Goal: Task Accomplishment & Management: Manage account settings

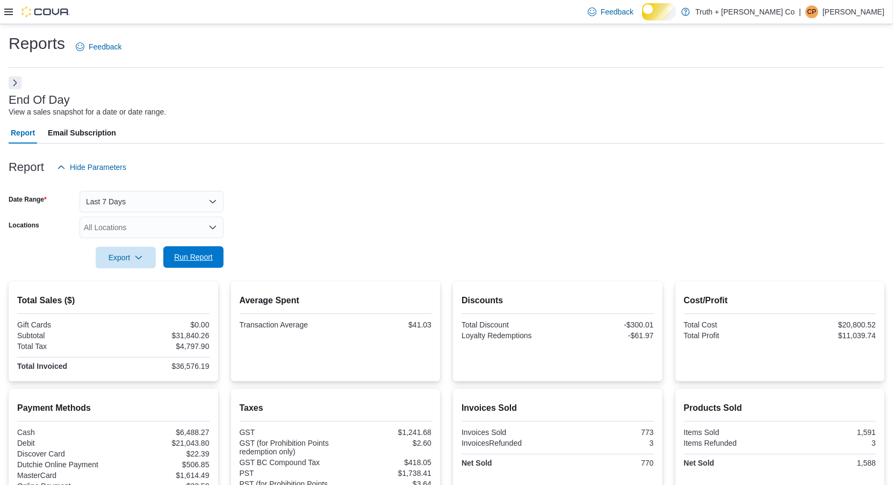
click at [186, 262] on span "Run Report" at bounding box center [193, 257] width 39 height 11
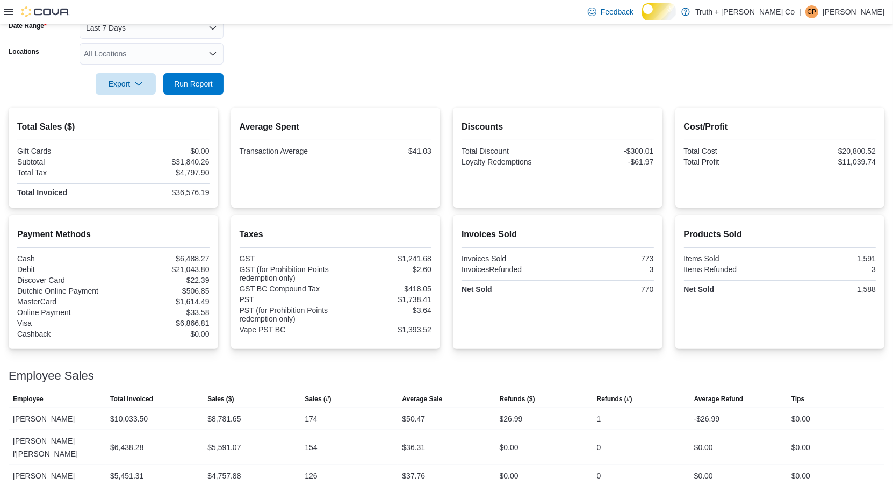
scroll to position [156, 0]
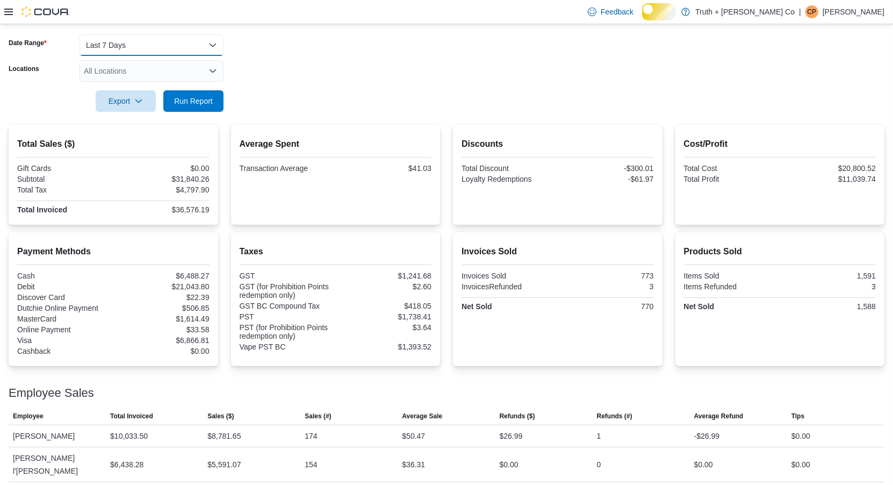
click at [148, 56] on button "Last 7 Days" at bounding box center [152, 44] width 144 height 21
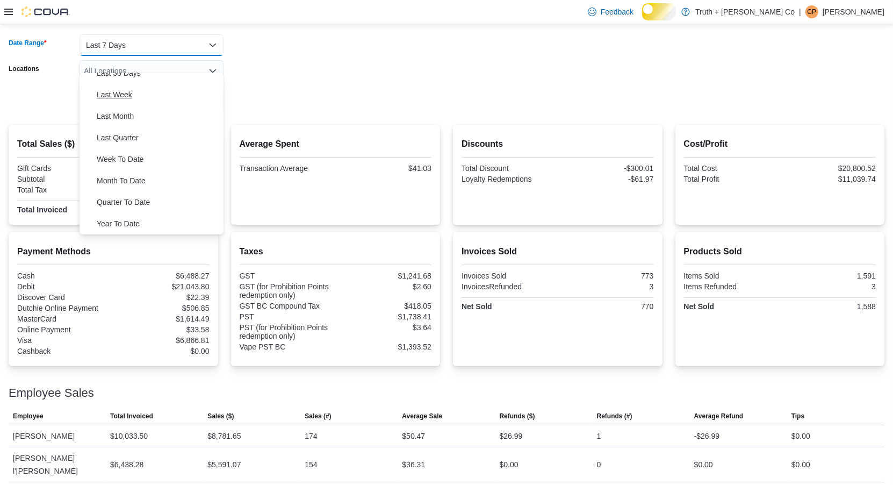
scroll to position [277, 0]
click at [145, 196] on span "Quarter To Date" at bounding box center [158, 202] width 123 height 13
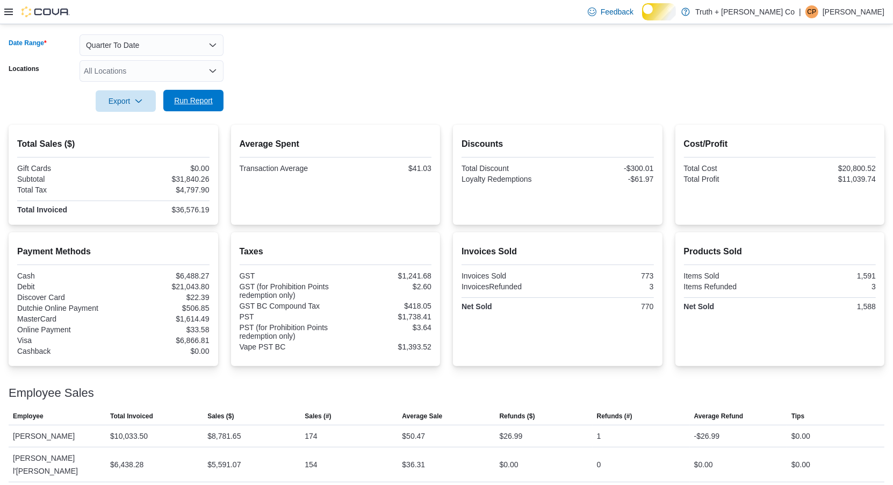
click at [201, 106] on span "Run Report" at bounding box center [193, 100] width 39 height 11
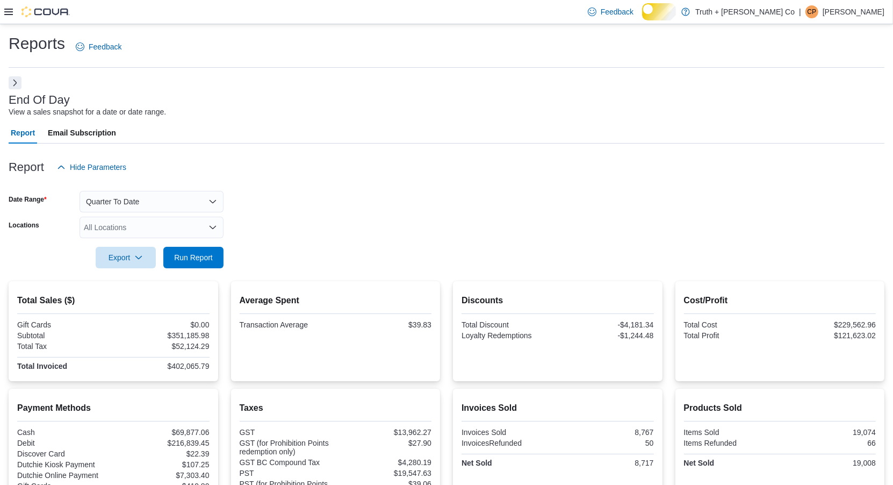
click at [8, 13] on icon at bounding box center [8, 12] width 9 height 9
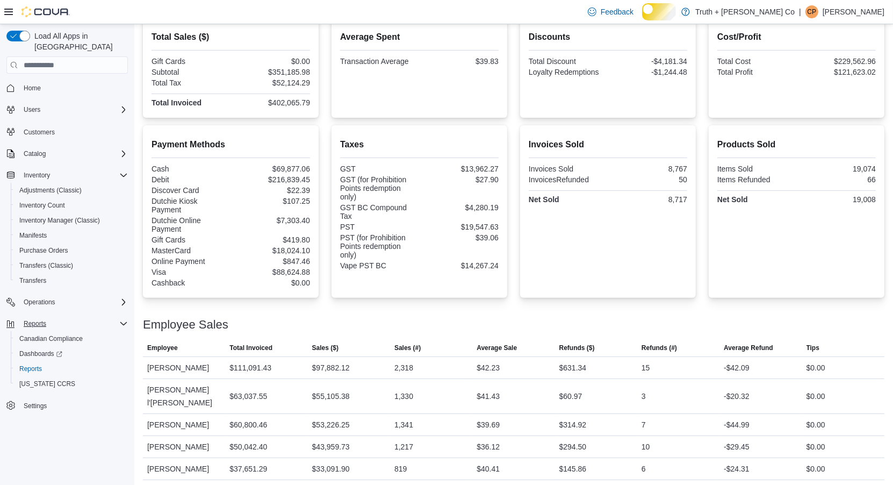
scroll to position [595, 0]
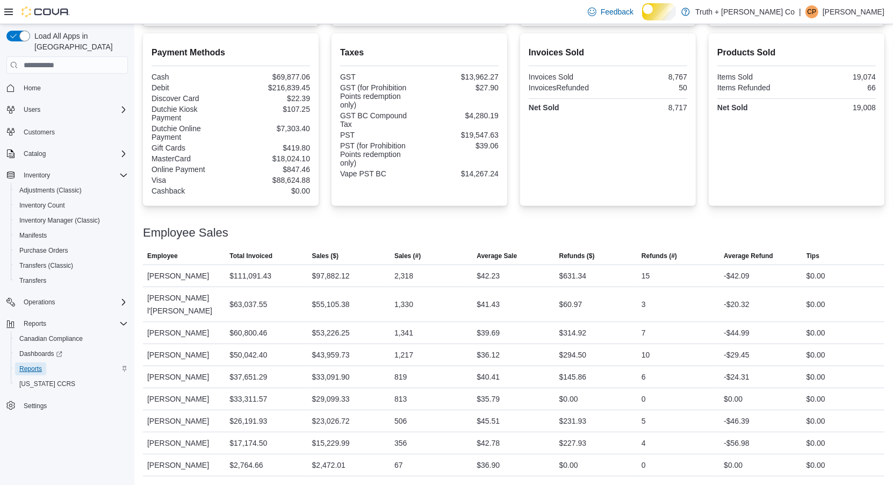
click at [39, 371] on span "Reports" at bounding box center [30, 368] width 23 height 9
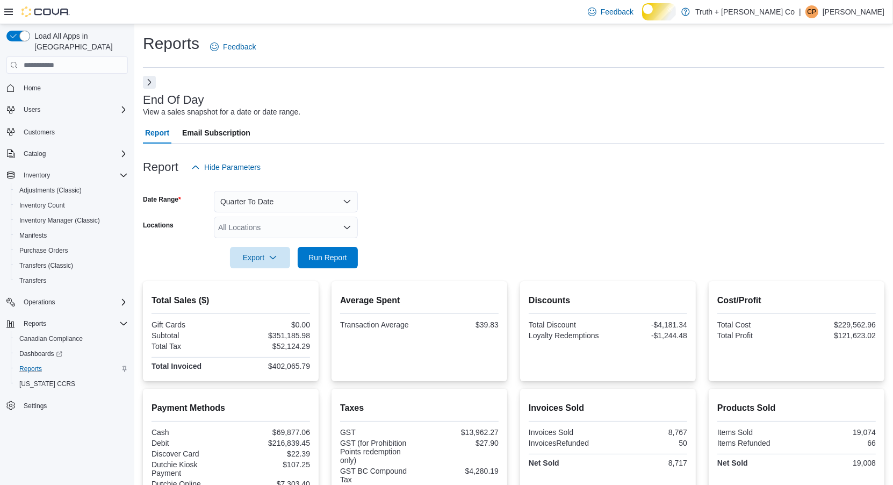
click at [146, 89] on button "Next" at bounding box center [149, 82] width 13 height 13
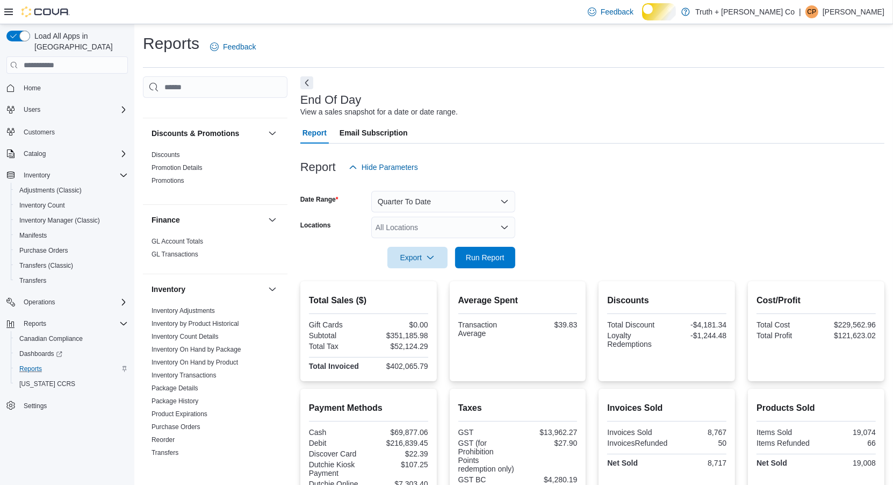
scroll to position [438, 0]
click at [175, 159] on link "Discounts" at bounding box center [166, 156] width 28 height 8
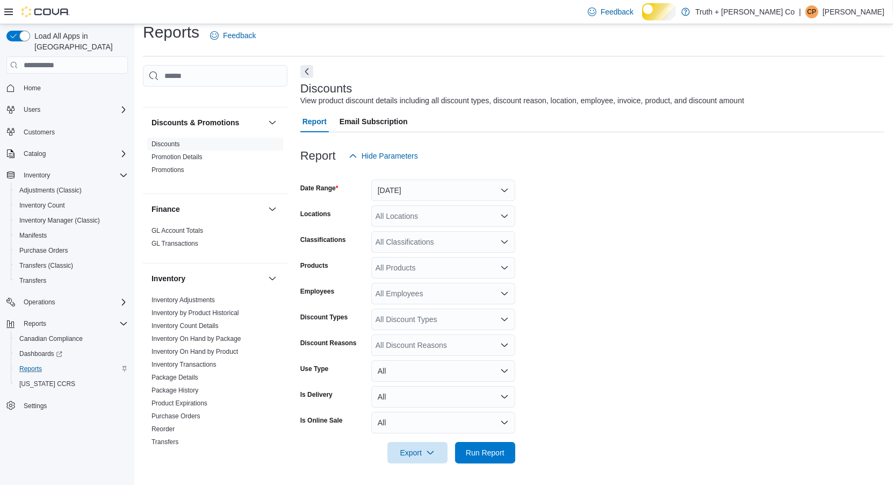
scroll to position [39, 0]
click at [307, 64] on button "Next" at bounding box center [306, 70] width 13 height 13
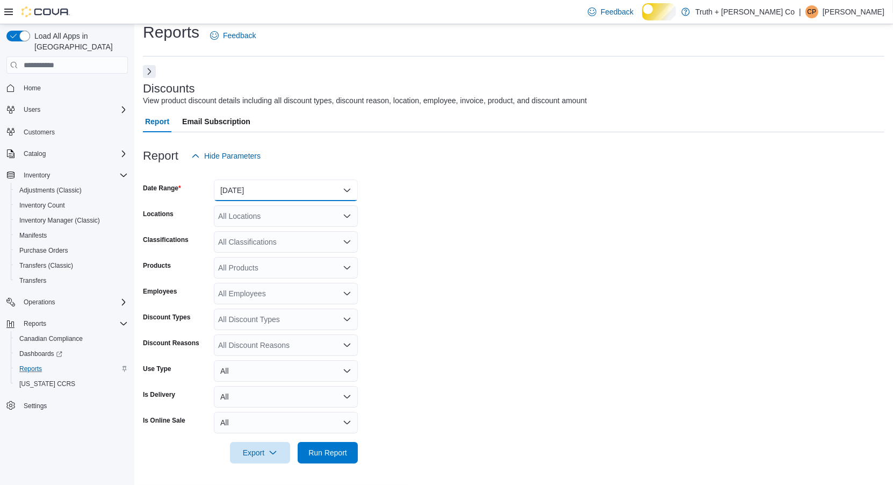
click at [344, 180] on button "[DATE]" at bounding box center [286, 190] width 144 height 21
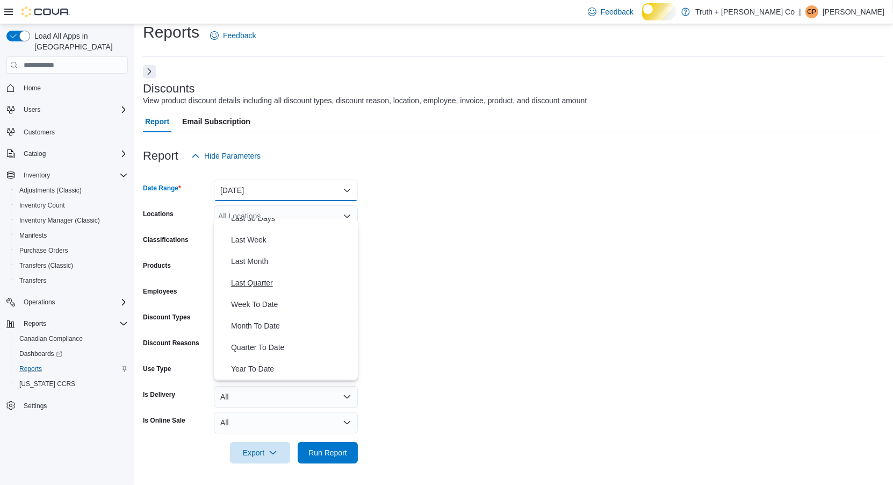
scroll to position [277, 0]
click at [270, 362] on span "Year To Date" at bounding box center [292, 368] width 123 height 13
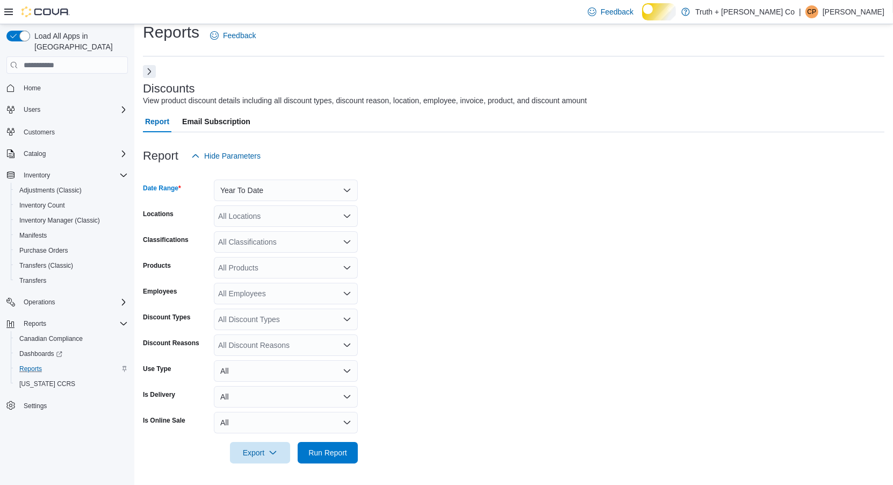
click at [346, 238] on icon "Open list of options" at bounding box center [347, 242] width 9 height 9
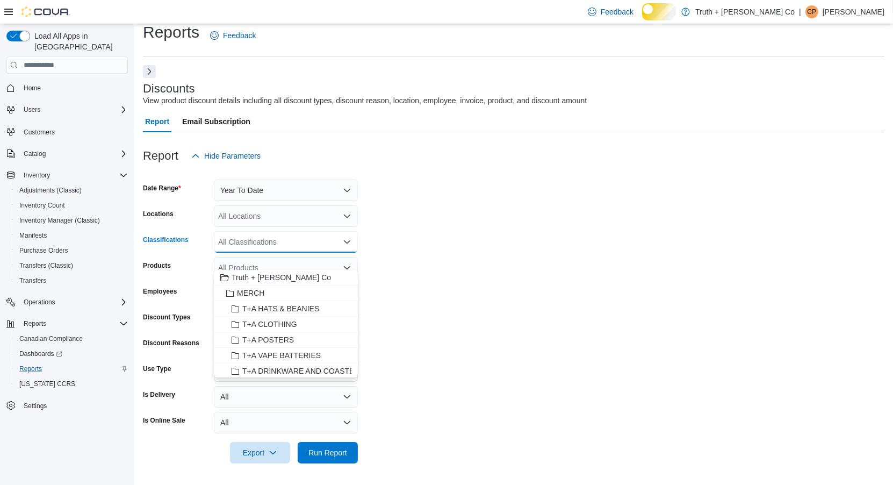
click at [384, 228] on form "Date Range Year To Date Locations All Locations Classifications All Classificat…" at bounding box center [514, 315] width 742 height 297
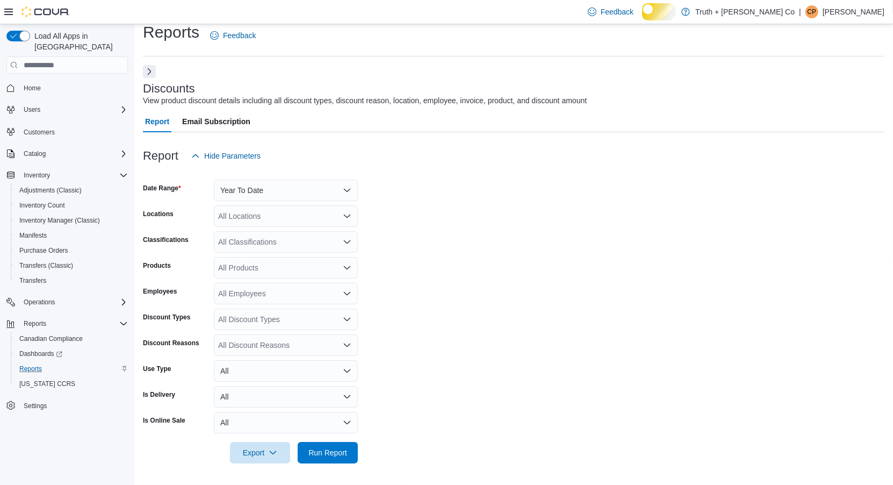
click at [347, 315] on icon "Open list of options" at bounding box center [347, 319] width 9 height 9
click at [239, 365] on span "Manual" at bounding box center [285, 370] width 131 height 11
click at [405, 341] on form "Date Range Year To Date Locations All Locations Classifications All Classificat…" at bounding box center [514, 315] width 742 height 297
click at [317, 454] on span "Run Report" at bounding box center [328, 452] width 39 height 11
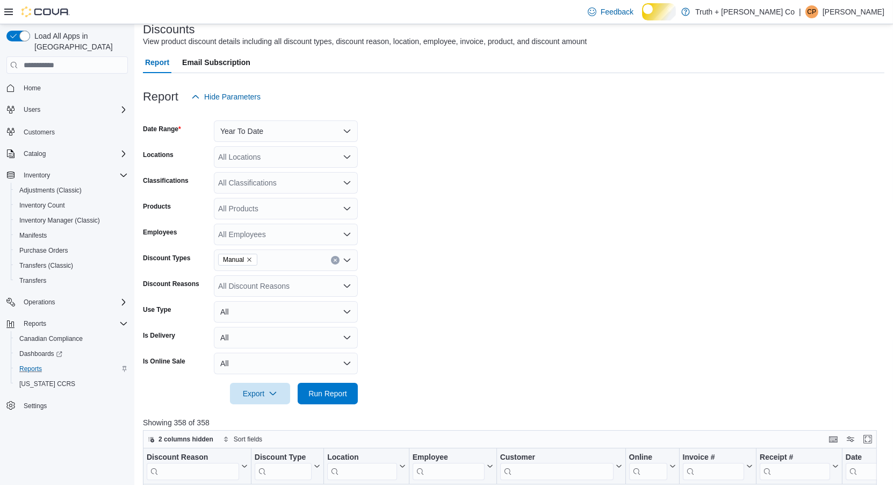
scroll to position [63, 0]
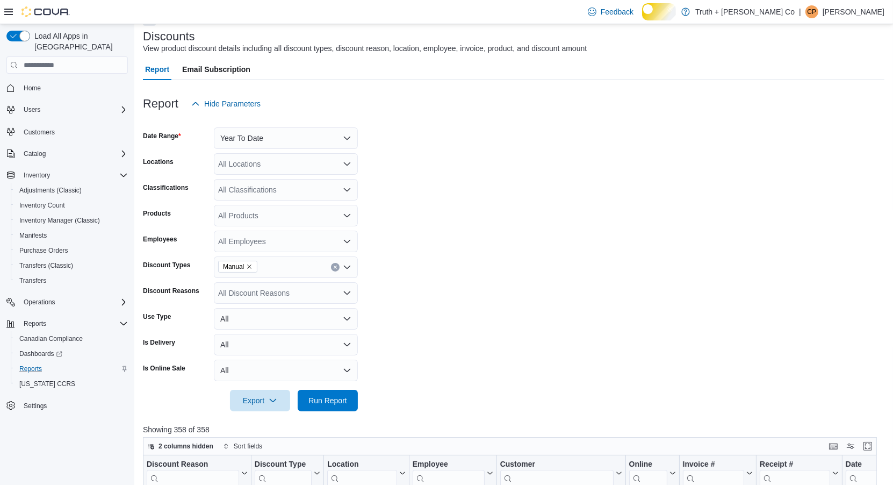
click at [344, 246] on icon "Open list of options" at bounding box center [347, 241] width 9 height 9
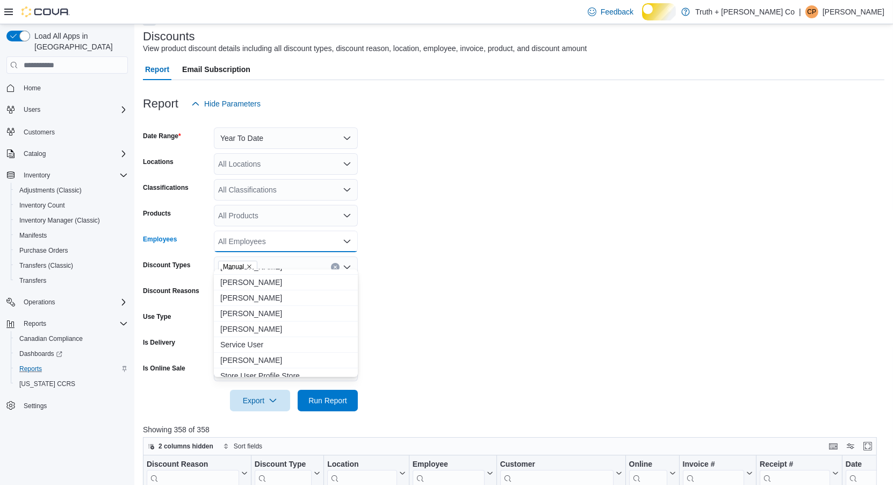
scroll to position [199, 0]
click at [256, 313] on span "[PERSON_NAME]" at bounding box center [285, 311] width 131 height 11
click at [408, 292] on form "Date Range Year To Date Locations All Locations Classifications All Classificat…" at bounding box center [514, 262] width 742 height 297
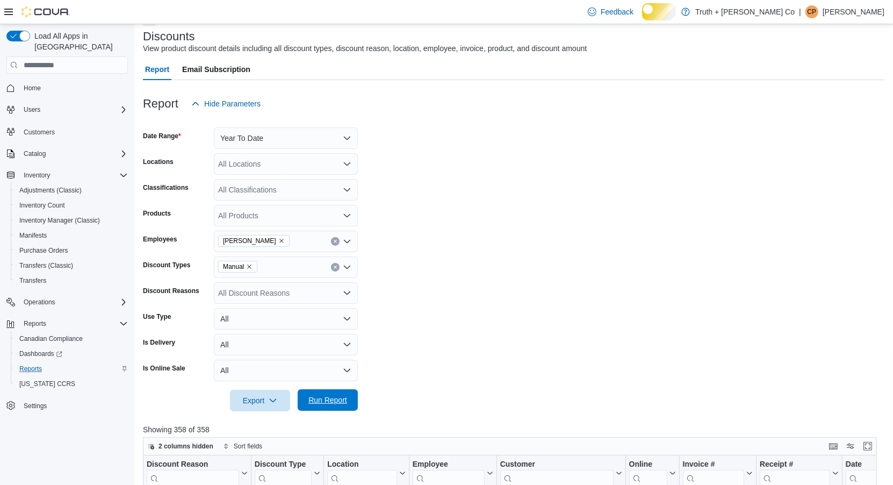
click at [324, 405] on span "Run Report" at bounding box center [328, 400] width 39 height 11
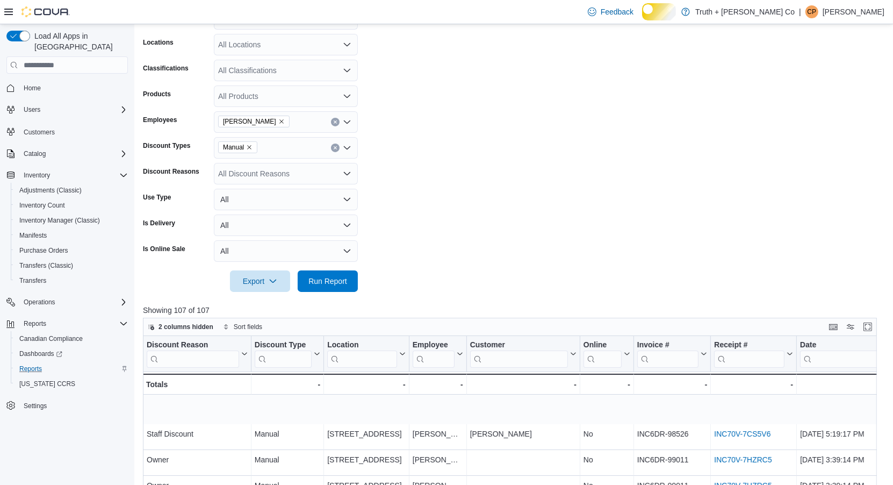
scroll to position [175, 0]
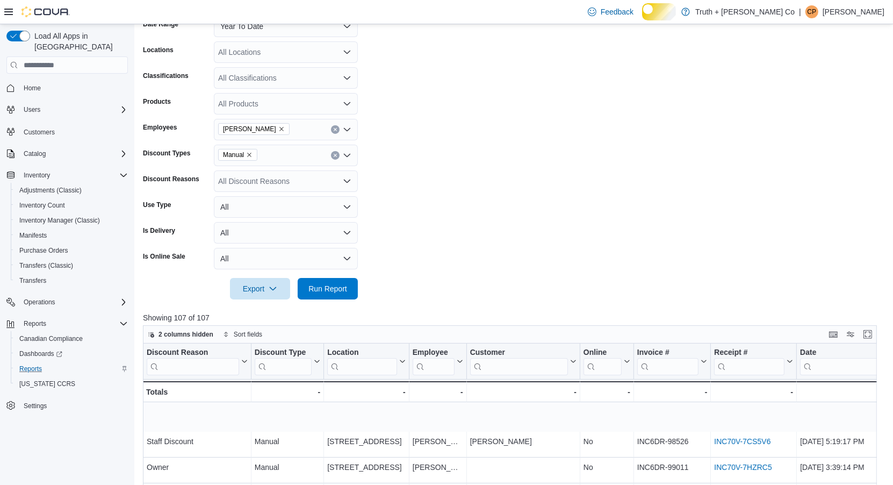
click at [345, 185] on icon "Open list of options" at bounding box center [347, 181] width 9 height 9
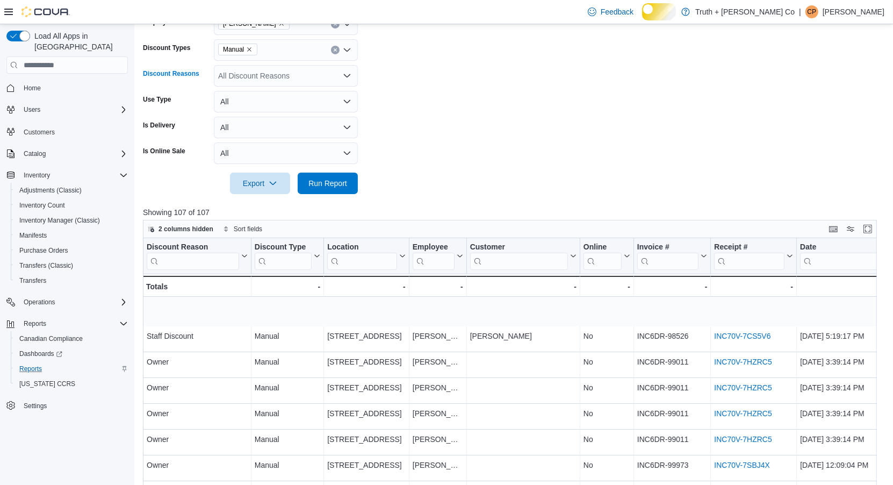
scroll to position [279, 0]
click at [347, 81] on icon "Open list of options" at bounding box center [347, 77] width 9 height 9
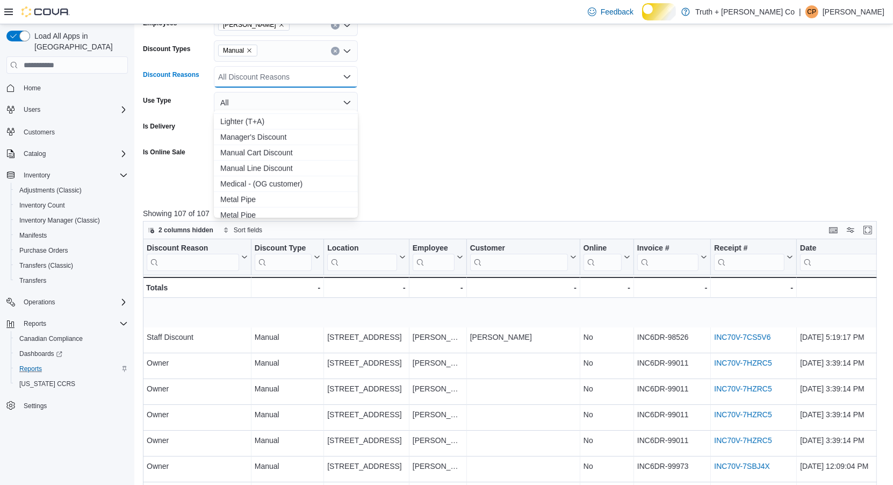
scroll to position [771, 0]
click at [314, 175] on span "Medical - (OG customer)" at bounding box center [285, 172] width 131 height 11
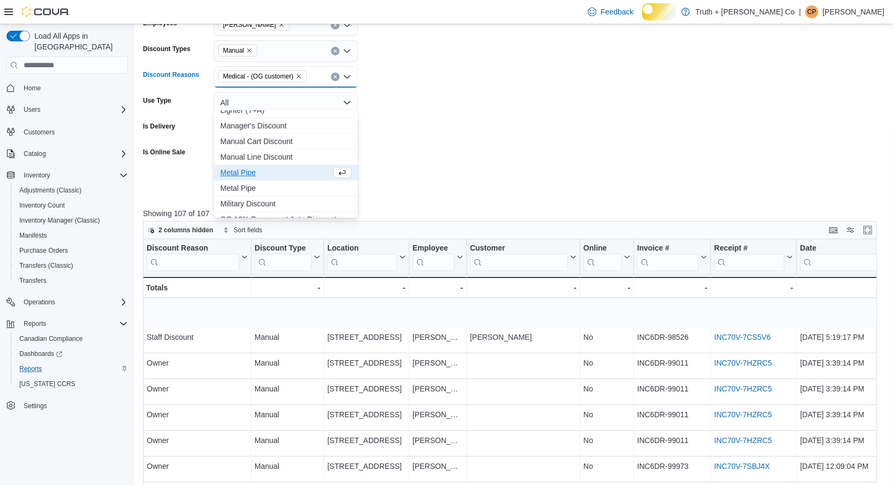
click at [414, 184] on form "Date Range Year To Date Locations All Locations Classifications All Classificat…" at bounding box center [514, 46] width 742 height 297
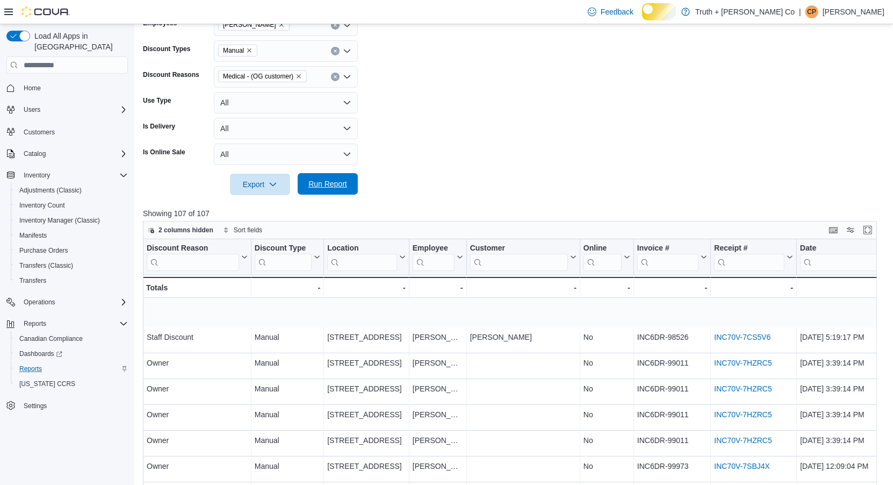
click at [313, 189] on span "Run Report" at bounding box center [328, 183] width 39 height 11
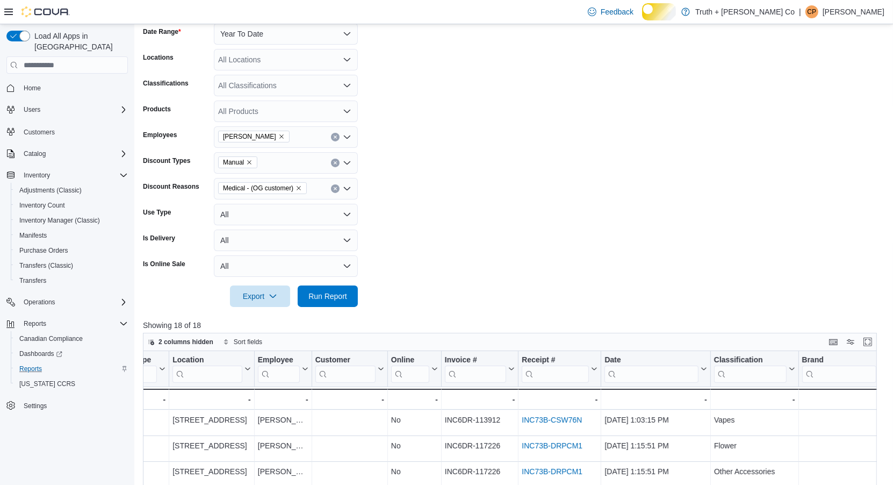
scroll to position [169, 0]
click at [335, 138] on icon "Clear input" at bounding box center [335, 136] width 3 height 3
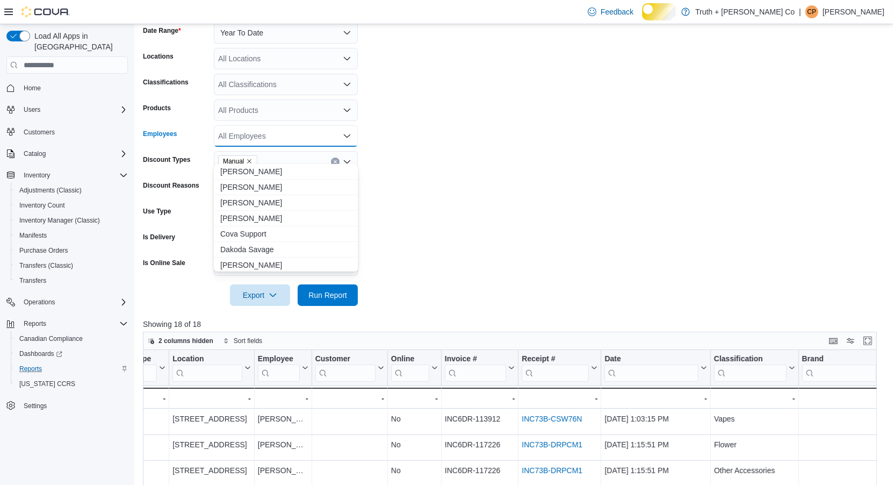
click at [379, 157] on form "Date Range Year To Date Locations All Locations Classifications All Classificat…" at bounding box center [514, 157] width 742 height 297
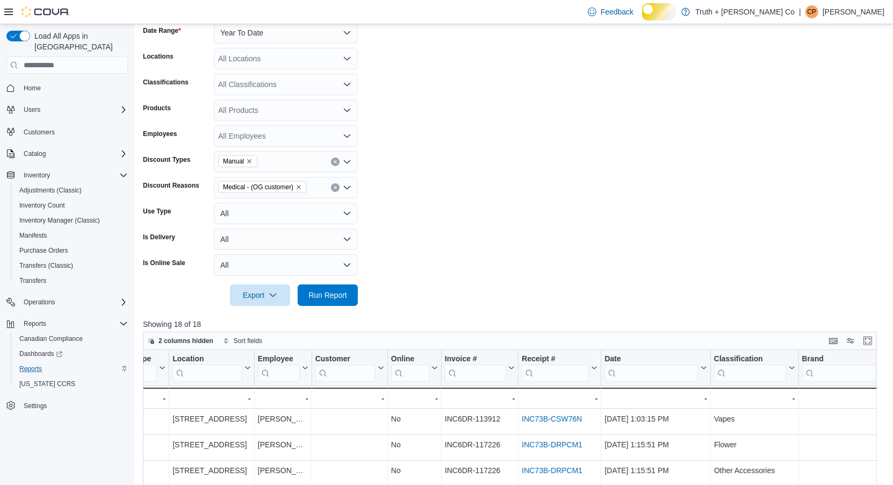
click at [334, 189] on icon "Clear input" at bounding box center [335, 188] width 3 height 3
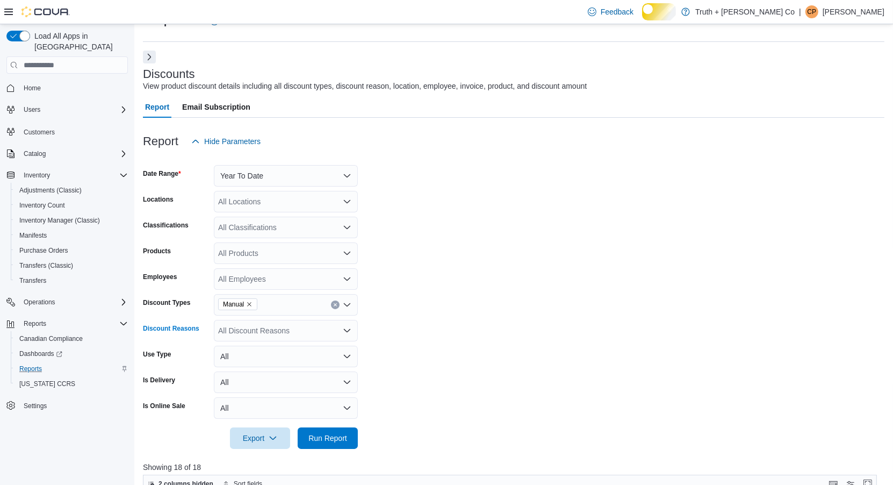
scroll to position [0, 0]
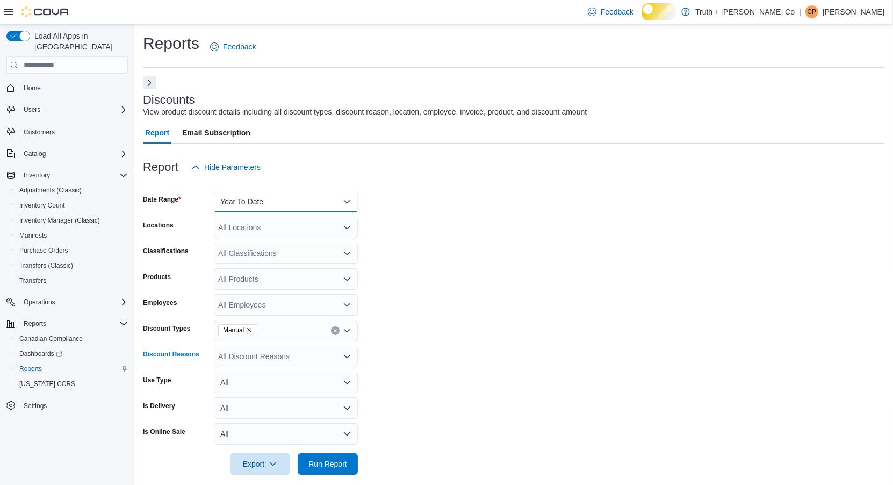
click at [288, 212] on button "Year To Date" at bounding box center [286, 201] width 144 height 21
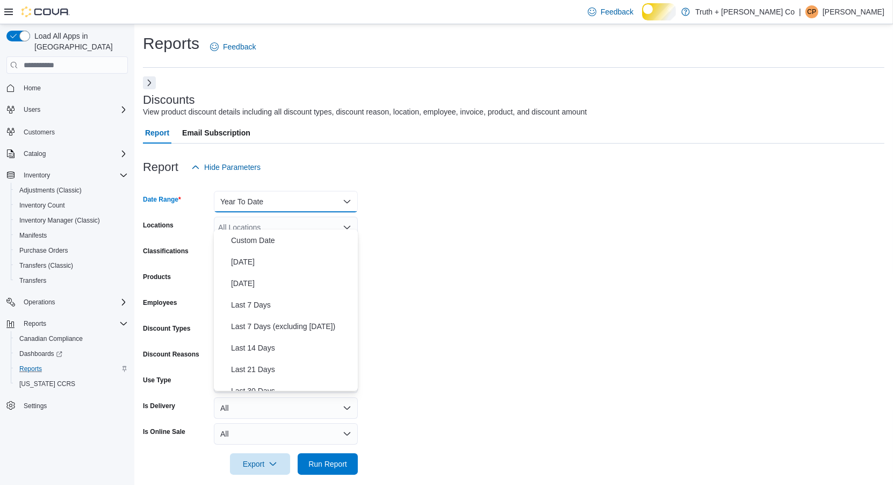
scroll to position [277, 0]
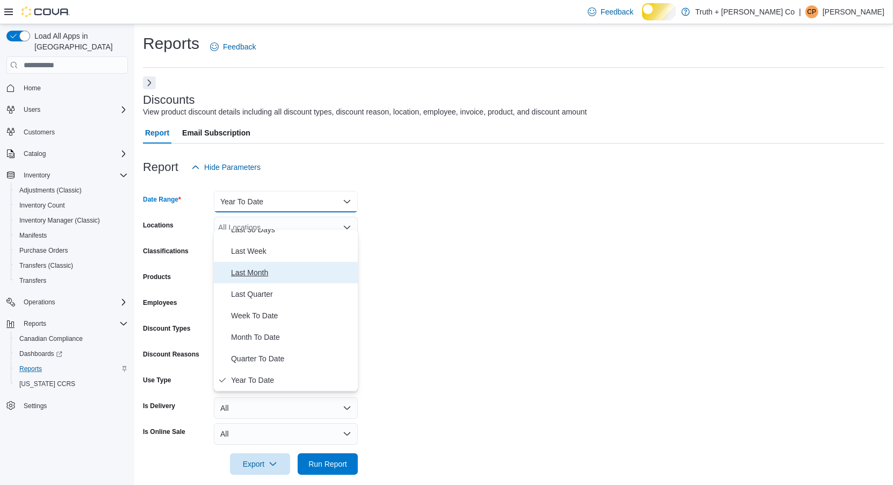
click at [278, 266] on span "Last Month" at bounding box center [292, 272] width 123 height 13
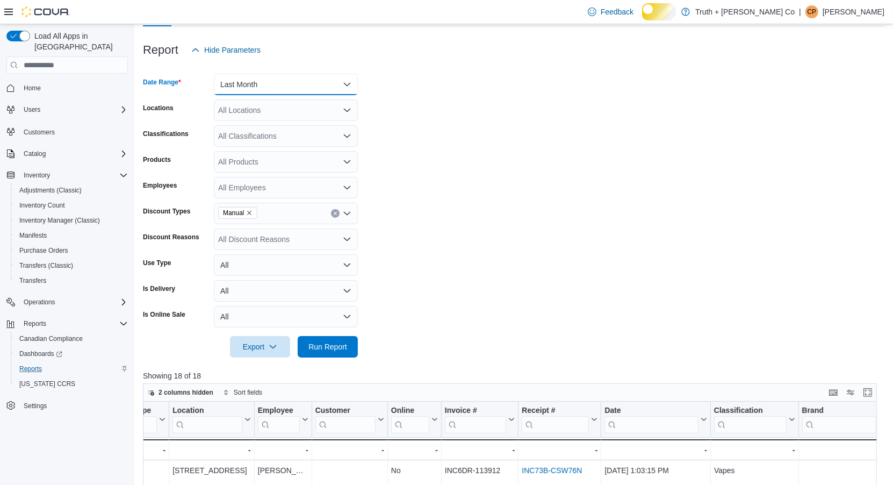
scroll to position [141, 0]
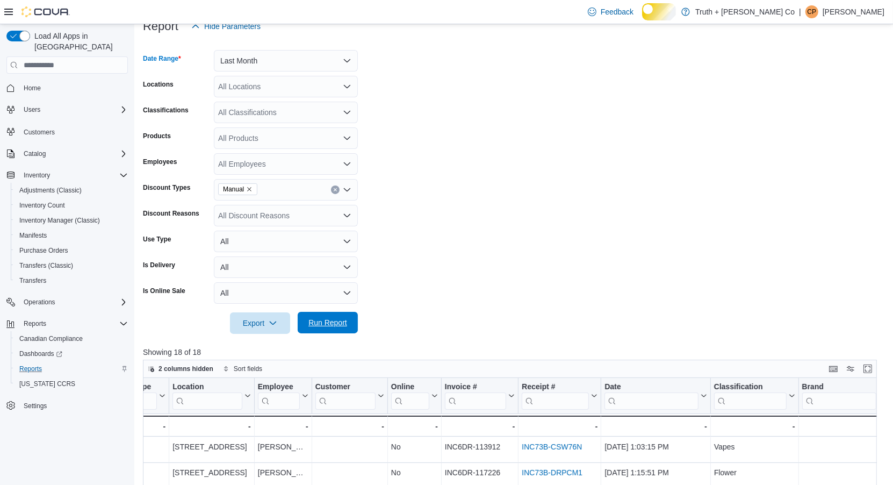
click at [319, 328] on span "Run Report" at bounding box center [328, 322] width 39 height 11
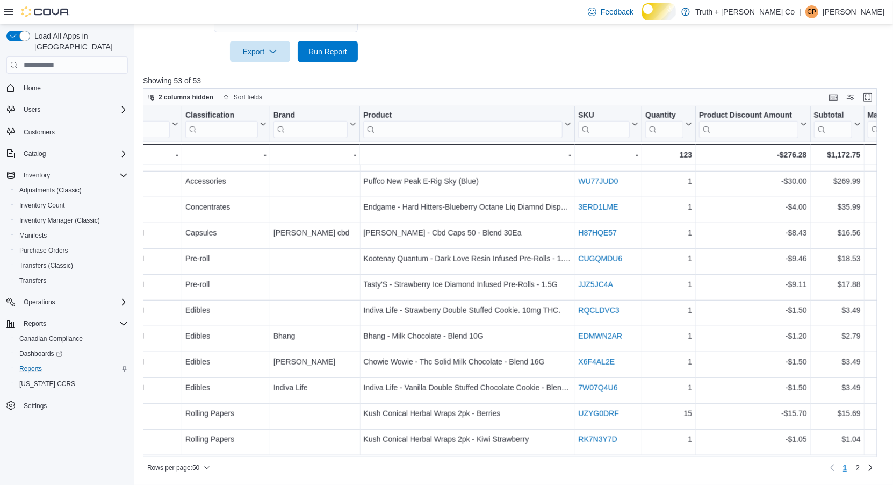
scroll to position [1029, 726]
click at [856, 468] on span "2" at bounding box center [858, 467] width 4 height 11
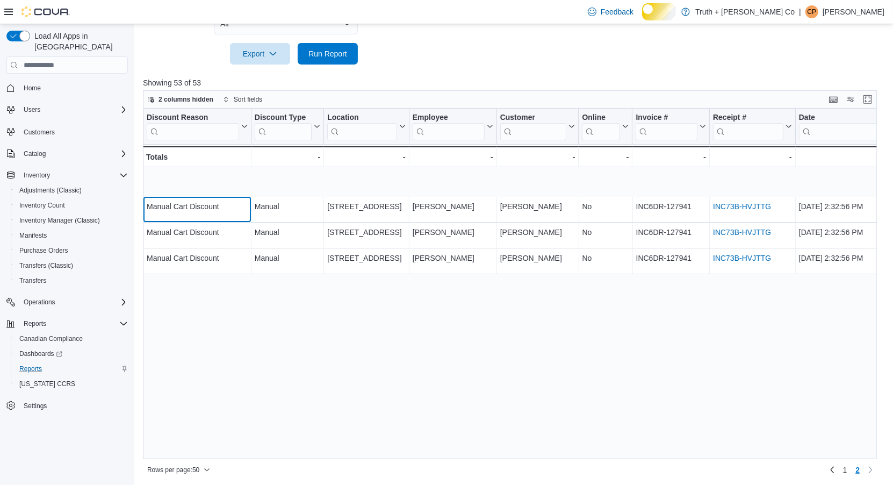
scroll to position [445, 0]
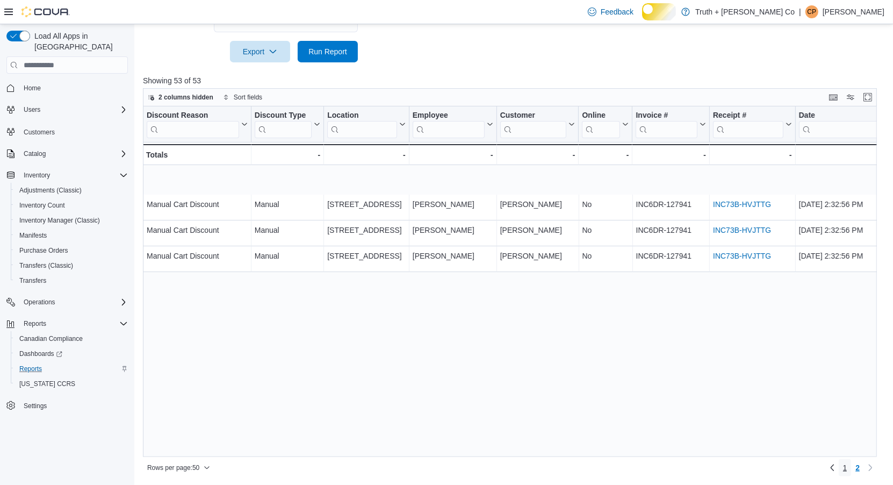
click at [843, 468] on span "1" at bounding box center [845, 467] width 4 height 11
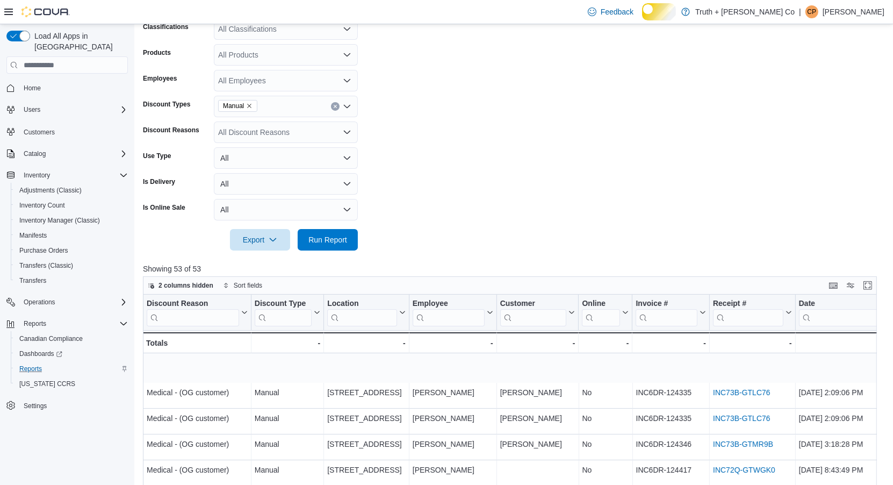
scroll to position [229, 0]
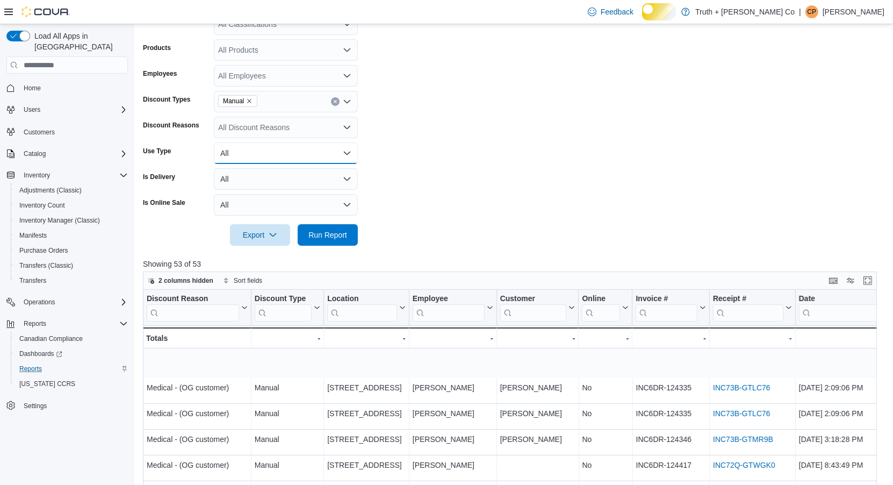
click at [345, 164] on button "All" at bounding box center [286, 152] width 144 height 21
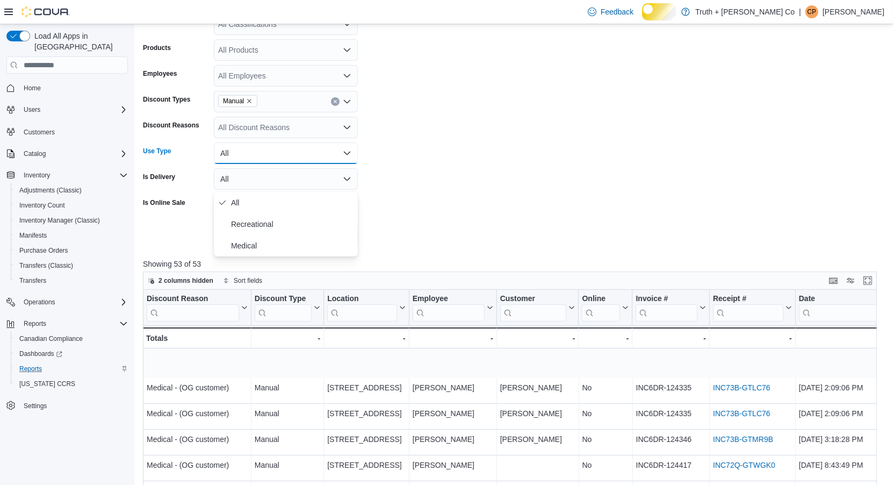
click at [433, 171] on form "Date Range Last Month Locations All Locations Classifications All Classificatio…" at bounding box center [514, 97] width 742 height 297
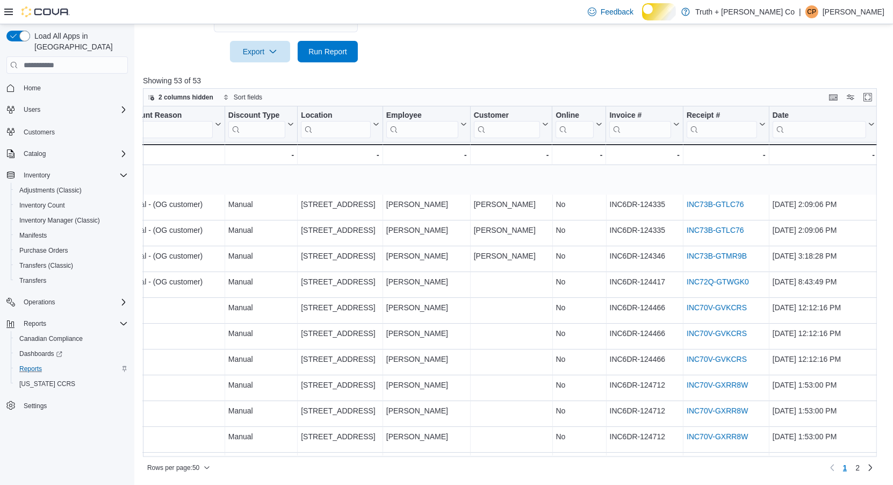
scroll to position [0, 0]
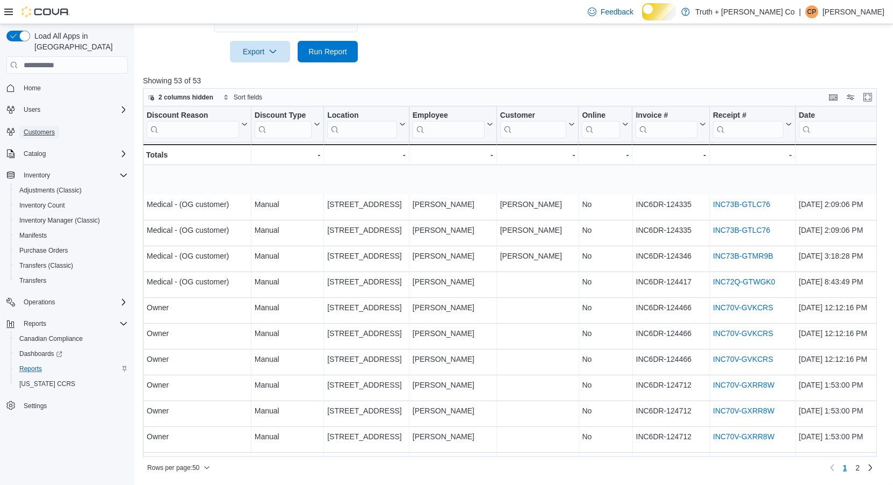
click at [45, 131] on span "Customers" at bounding box center [39, 132] width 31 height 9
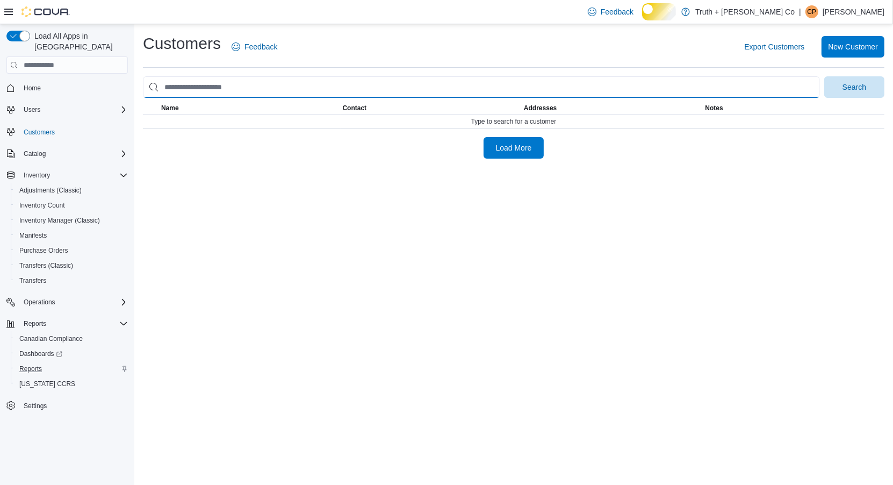
click at [193, 97] on input "search" at bounding box center [481, 86] width 677 height 21
type input "*****"
click at [824, 76] on button "Search" at bounding box center [854, 86] width 60 height 21
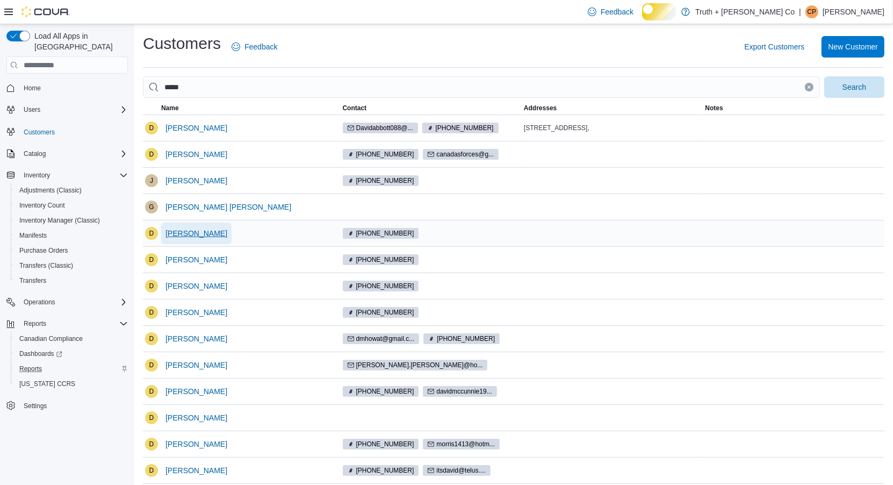
click at [190, 239] on span "[PERSON_NAME]" at bounding box center [197, 233] width 62 height 11
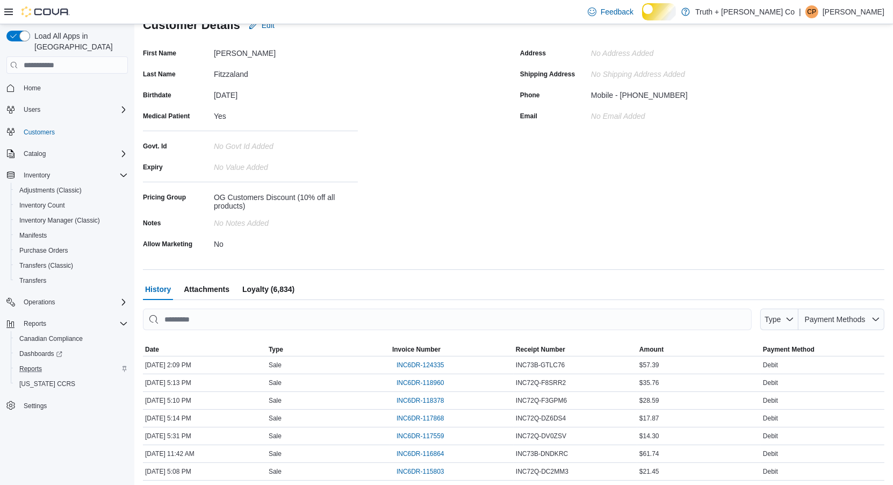
scroll to position [113, 0]
click at [275, 29] on span "Edit" at bounding box center [268, 23] width 13 height 11
select select "******"
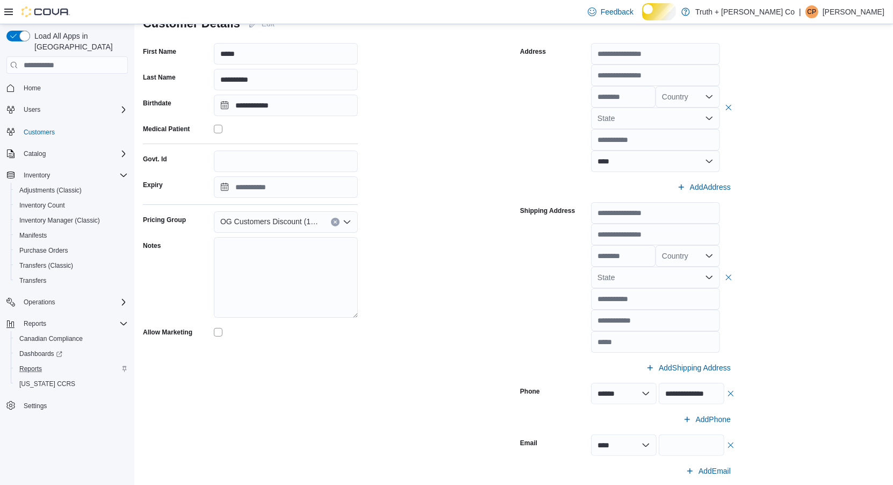
click at [347, 226] on icon "Open list of options" at bounding box center [347, 222] width 9 height 9
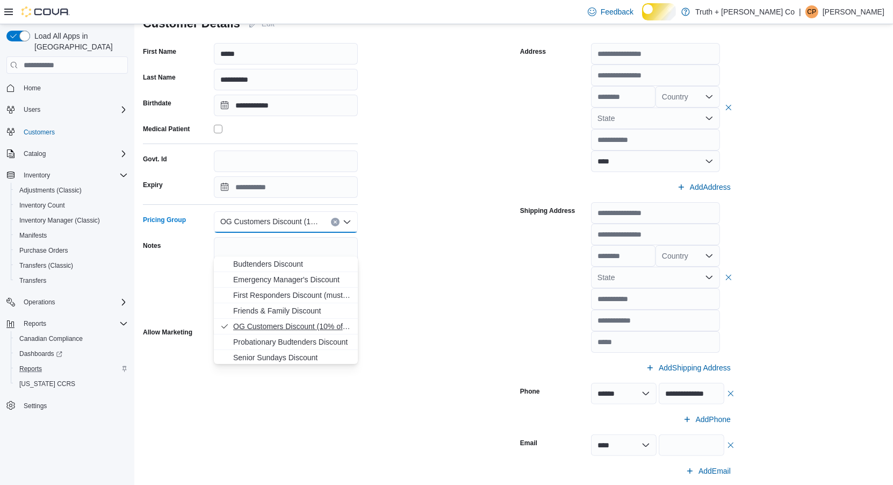
scroll to position [4, 0]
click at [434, 299] on div "**********" at bounding box center [325, 262] width 364 height 439
